Goal: Communication & Community: Answer question/provide support

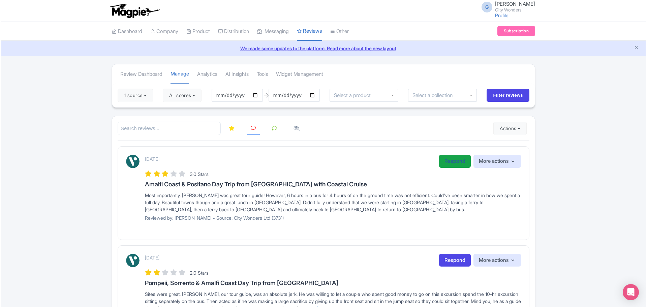
scroll to position [34, 0]
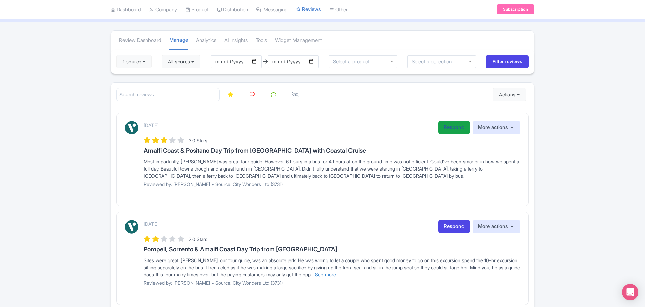
click at [451, 126] on link "Respond" at bounding box center [454, 127] width 32 height 13
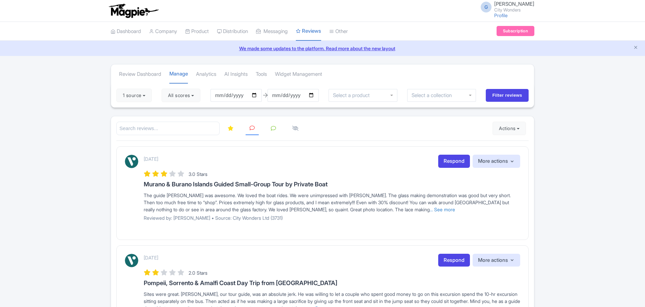
scroll to position [34, 0]
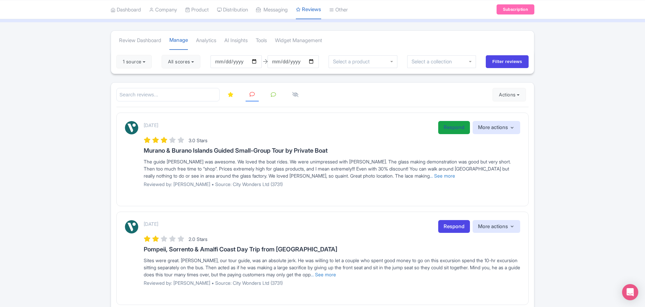
click at [457, 130] on link "Respond" at bounding box center [454, 127] width 32 height 13
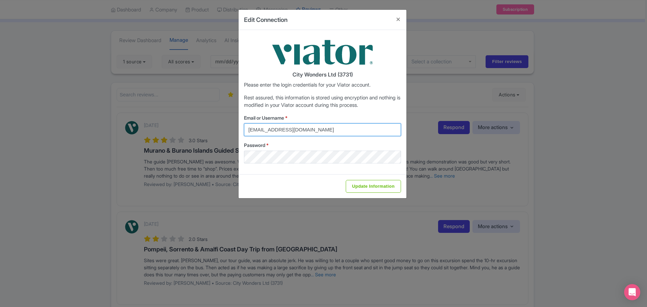
click at [337, 130] on input "[EMAIL_ADDRESS][DOMAIN_NAME]" at bounding box center [322, 129] width 157 height 13
type input "[EMAIL_ADDRESS][DOMAIN_NAME]"
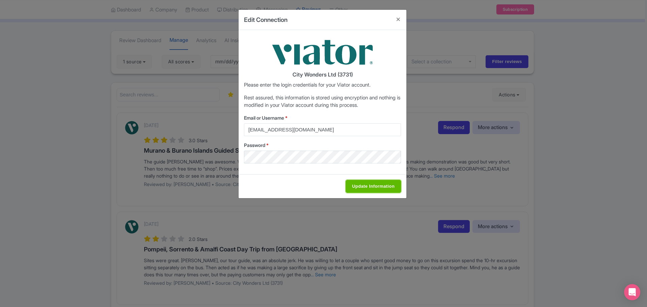
click at [367, 188] on input "Update Information" at bounding box center [373, 186] width 55 height 13
type input "Saving..."
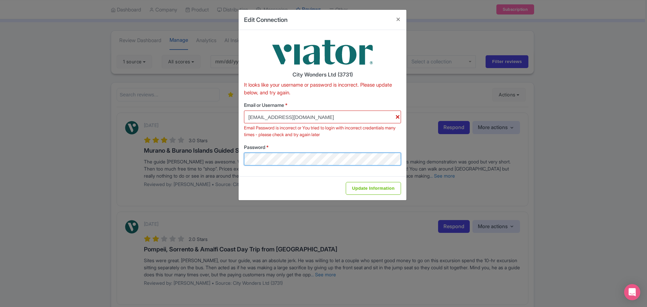
click at [215, 156] on div "Edit Connection City Wonders Ltd (3731) It looks like your username or password…" at bounding box center [323, 153] width 647 height 307
click at [214, 162] on div "Edit Connection City Wonders Ltd (3731) It looks like your username or password…" at bounding box center [323, 153] width 647 height 307
click at [370, 188] on input "Update Information" at bounding box center [373, 188] width 55 height 13
type input "Saving..."
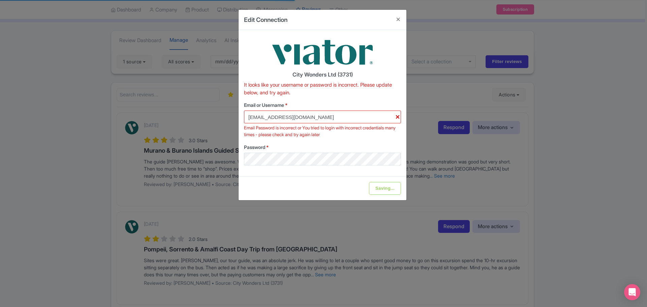
click at [401, 173] on div "City Wonders Ltd (3731) It looks like your username or password is incorrect. P…" at bounding box center [323, 103] width 168 height 146
click at [510, 95] on div "Edit Connection City Wonders Ltd (3731) It looks like your username or password…" at bounding box center [323, 153] width 647 height 307
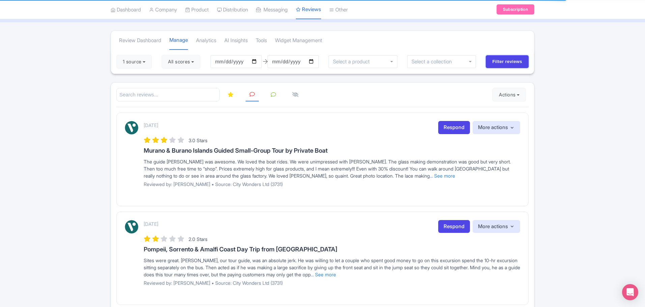
drag, startPoint x: 498, startPoint y: 60, endPoint x: 483, endPoint y: 165, distance: 106.3
click at [486, 158] on div "The guide [PERSON_NAME] was awesome. We loved the boat rides. We were unimpress…" at bounding box center [332, 168] width 376 height 21
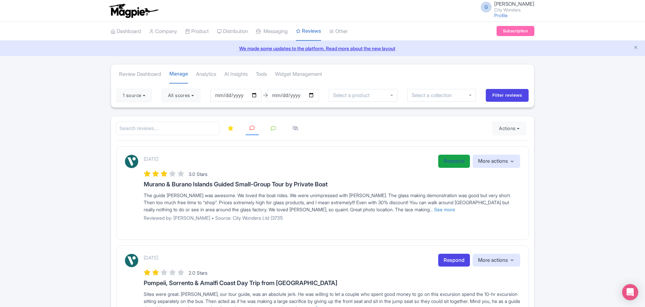
click at [455, 161] on link "Respond" at bounding box center [454, 161] width 32 height 13
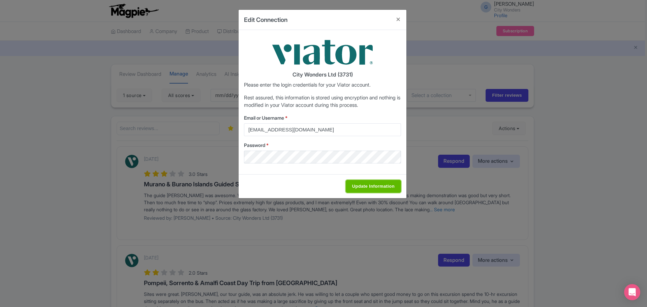
click at [364, 187] on input "Update Information" at bounding box center [373, 186] width 55 height 13
type input "Saving..."
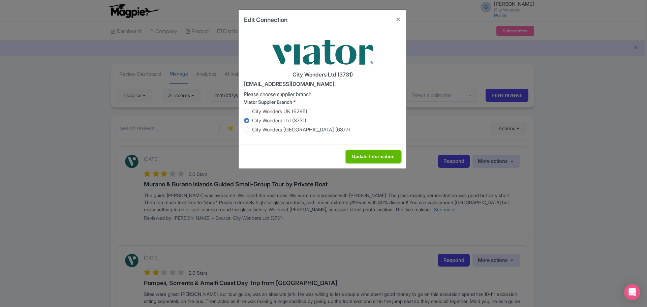
click at [373, 156] on input "Update Information" at bounding box center [373, 156] width 55 height 13
type input "Saving..."
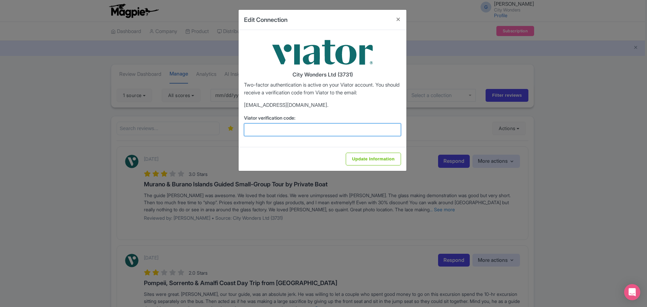
click at [324, 135] on input "Viator verification code:" at bounding box center [322, 129] width 157 height 13
paste input "649069"
type input "649069"
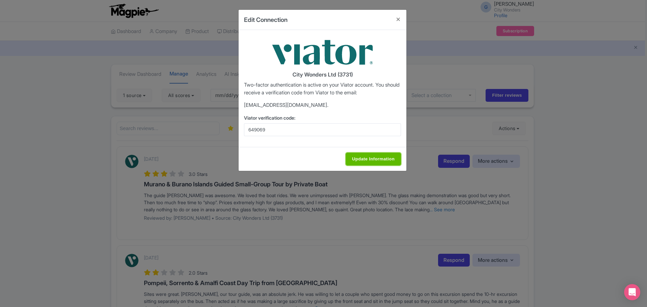
click at [362, 162] on input "Update Information" at bounding box center [373, 159] width 55 height 13
type input "Update Information"
